Goal: Task Accomplishment & Management: Use online tool/utility

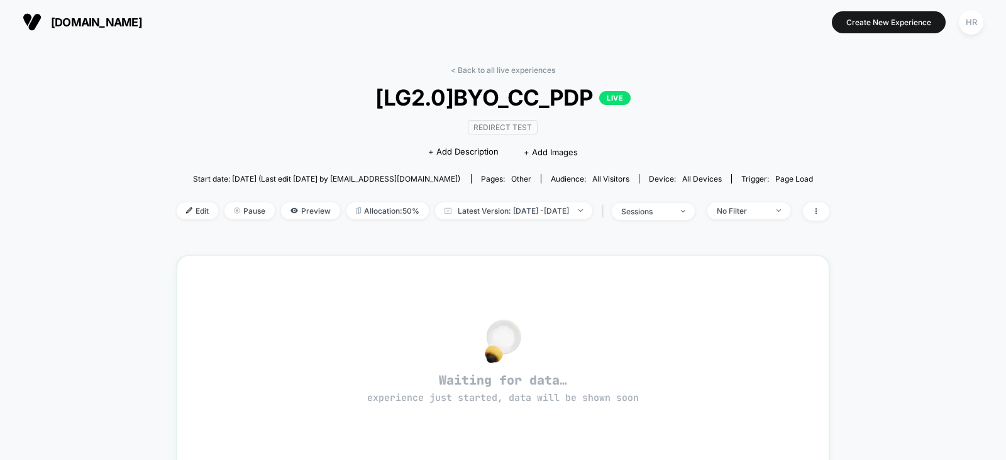
click at [533, 74] on div "< Back to all live experiences [LG2.0]BYO_CC_PDP LIVE Redirect Test Click to ed…" at bounding box center [503, 150] width 653 height 171
click at [534, 67] on link "< Back to all live experiences" at bounding box center [503, 69] width 104 height 9
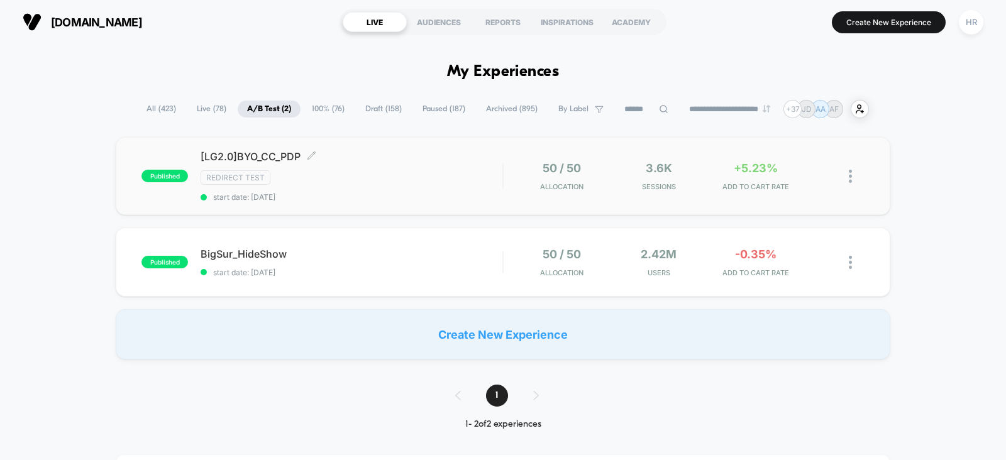
click at [419, 180] on div "Redirect Test" at bounding box center [352, 177] width 302 height 14
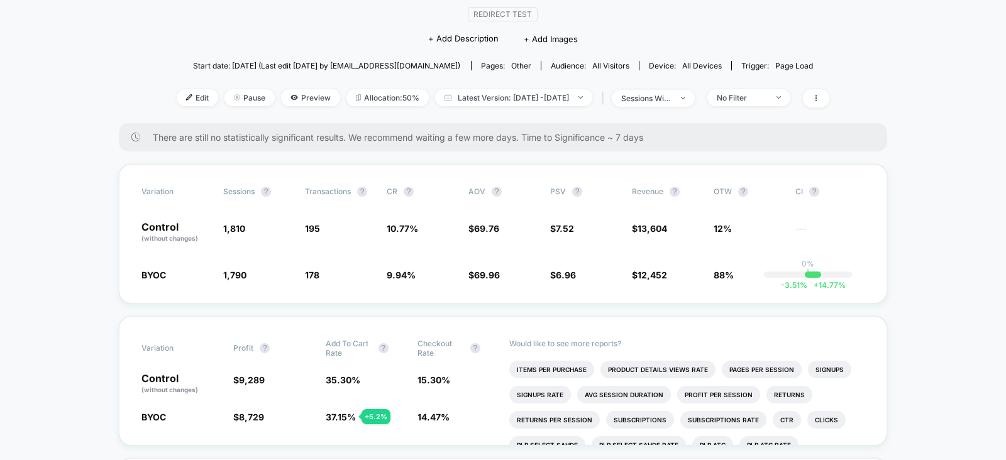
scroll to position [113, 0]
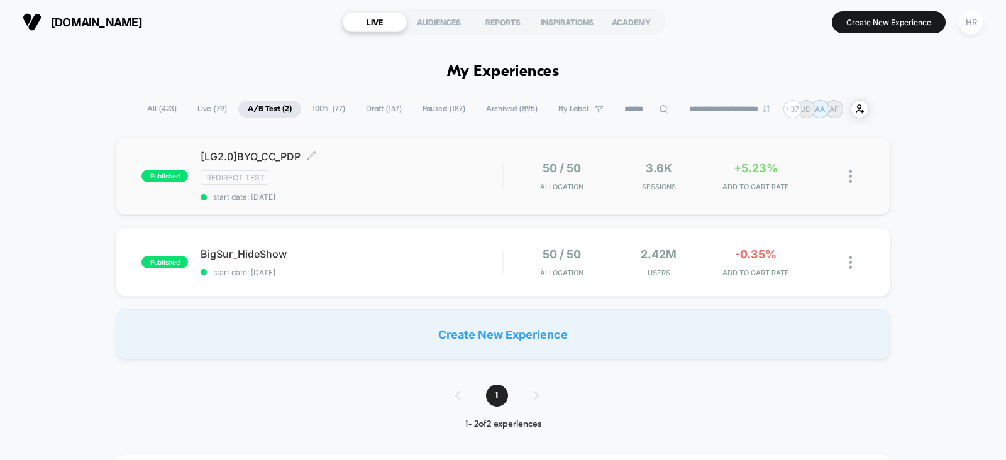
click at [408, 176] on div "Redirect Test" at bounding box center [352, 177] width 302 height 14
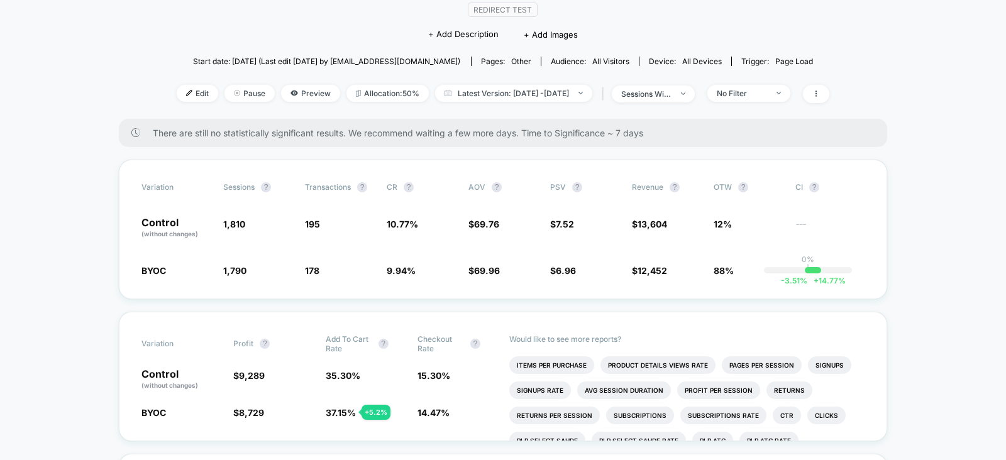
scroll to position [119, 0]
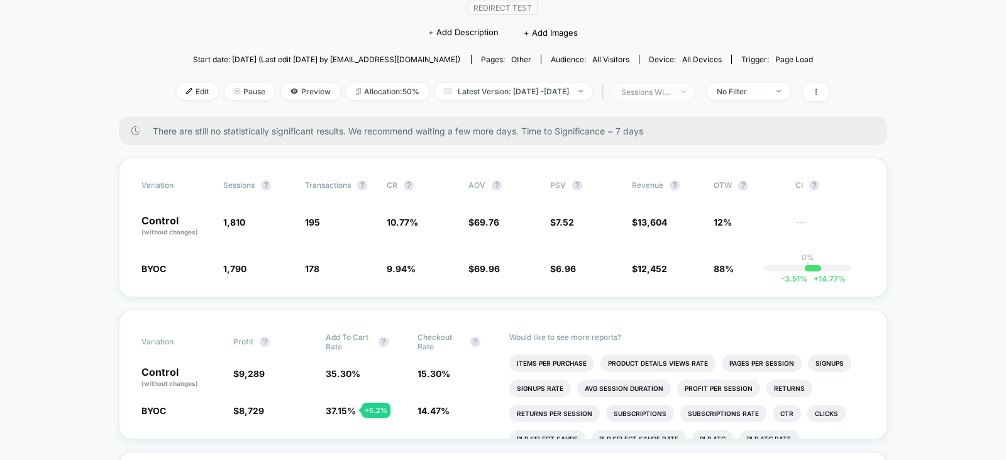
click at [676, 84] on span "sessions with impression" at bounding box center [653, 92] width 83 height 17
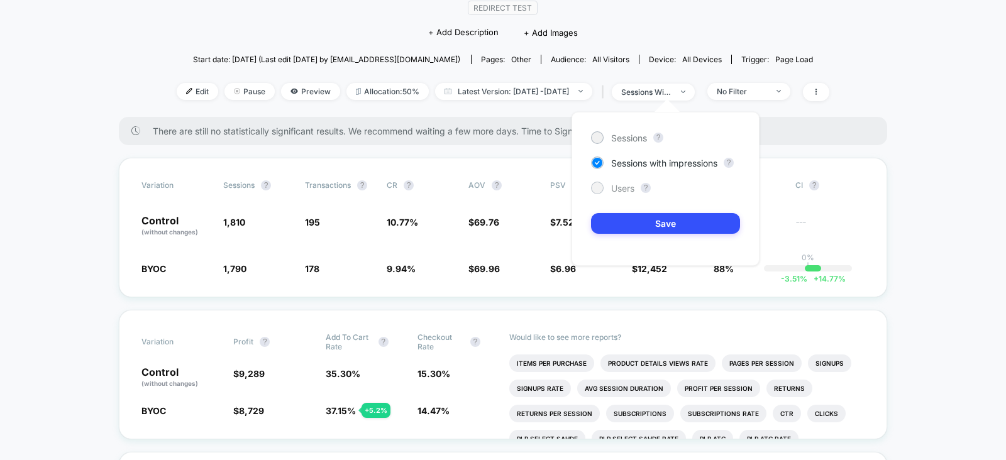
click at [619, 184] on span "Users" at bounding box center [622, 188] width 23 height 11
click at [629, 223] on button "Save" at bounding box center [665, 223] width 149 height 21
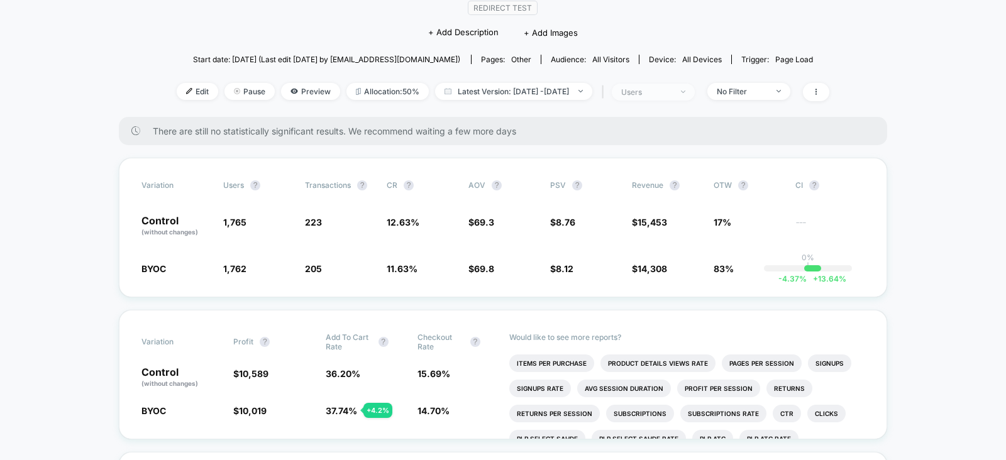
click at [671, 87] on div "users" at bounding box center [646, 91] width 50 height 9
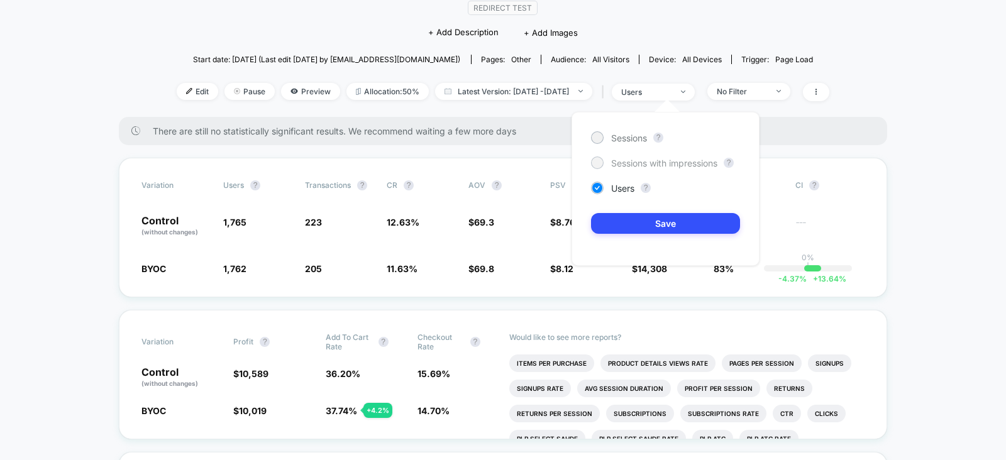
click at [663, 163] on span "Sessions with impressions" at bounding box center [664, 163] width 106 height 11
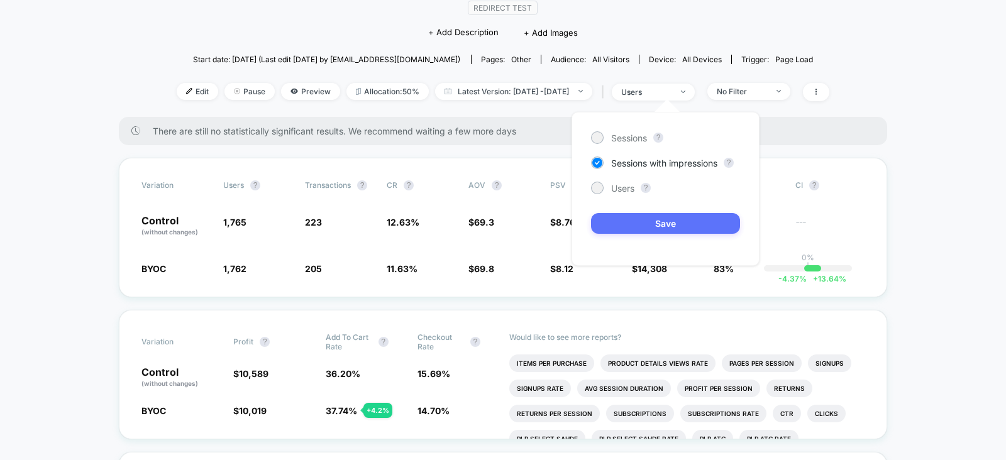
click at [648, 221] on button "Save" at bounding box center [665, 223] width 149 height 21
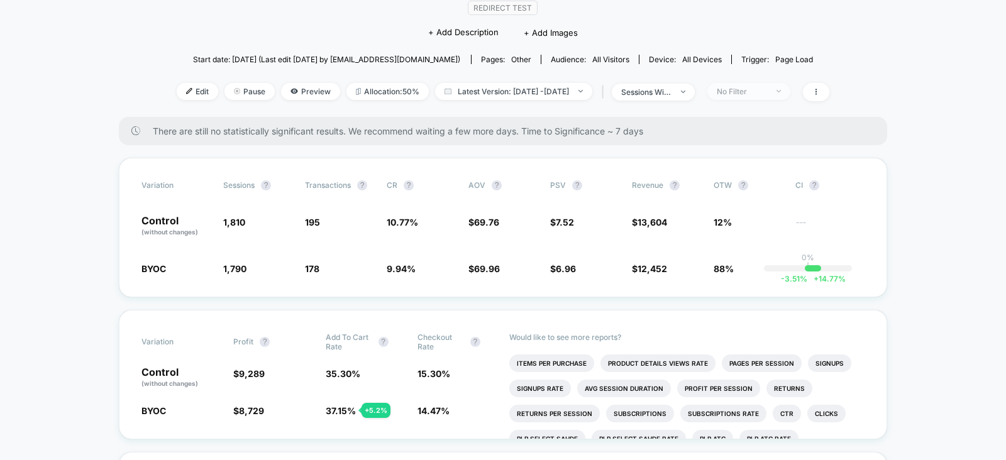
click at [748, 92] on div "No Filter" at bounding box center [742, 91] width 50 height 9
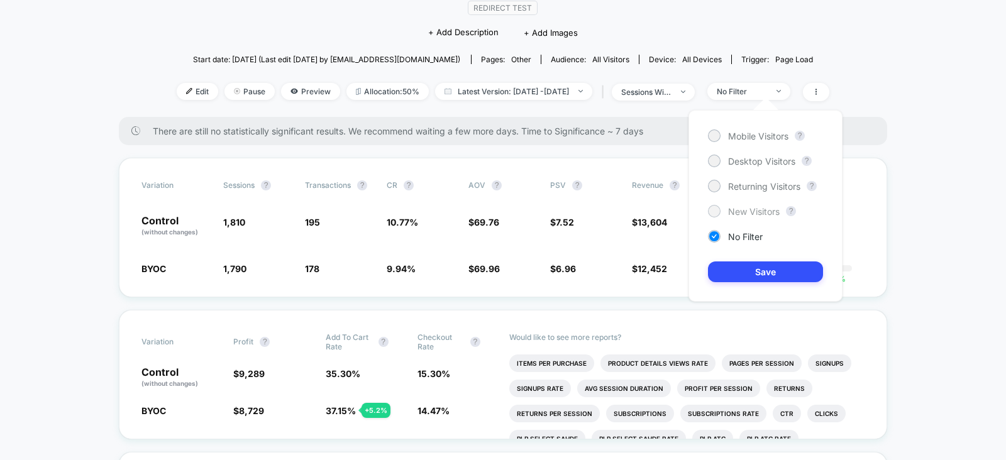
click at [744, 212] on span "New Visitors" at bounding box center [754, 211] width 52 height 11
click at [734, 268] on button "Save" at bounding box center [765, 272] width 115 height 21
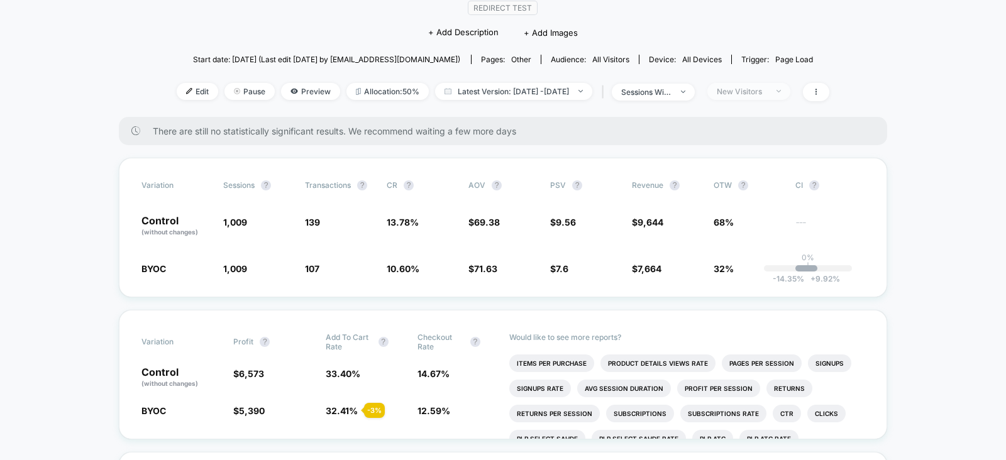
click at [767, 87] on div "New Visitors" at bounding box center [742, 91] width 50 height 9
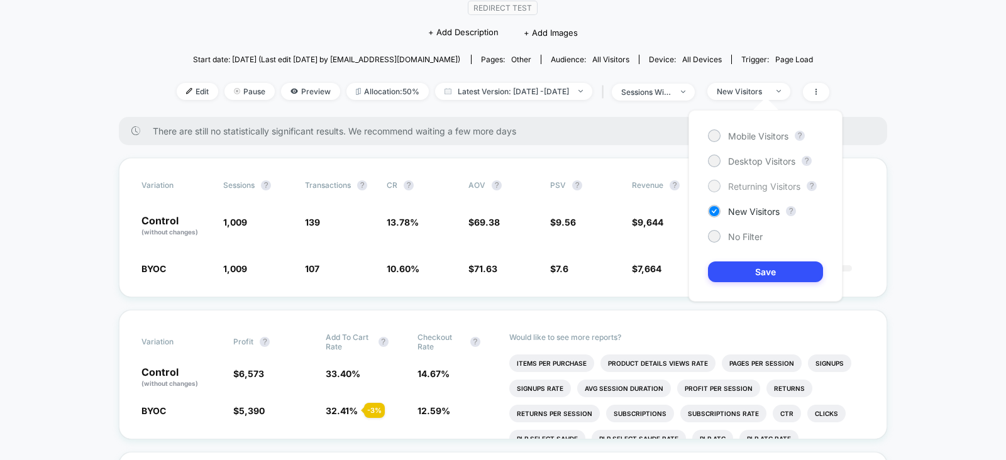
click at [730, 185] on span "Returning Visitors" at bounding box center [764, 186] width 72 height 11
click at [709, 270] on button "Save" at bounding box center [765, 272] width 115 height 21
